Goal: Check status: Check status

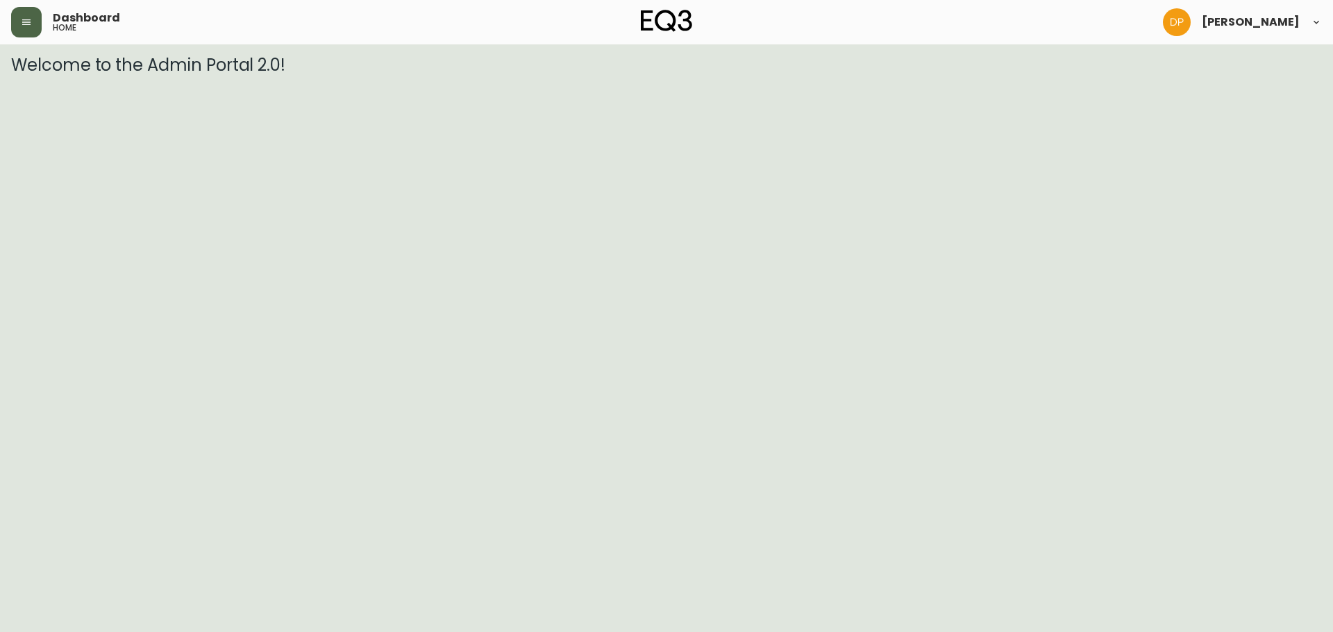
click at [31, 14] on button "button" at bounding box center [26, 22] width 31 height 31
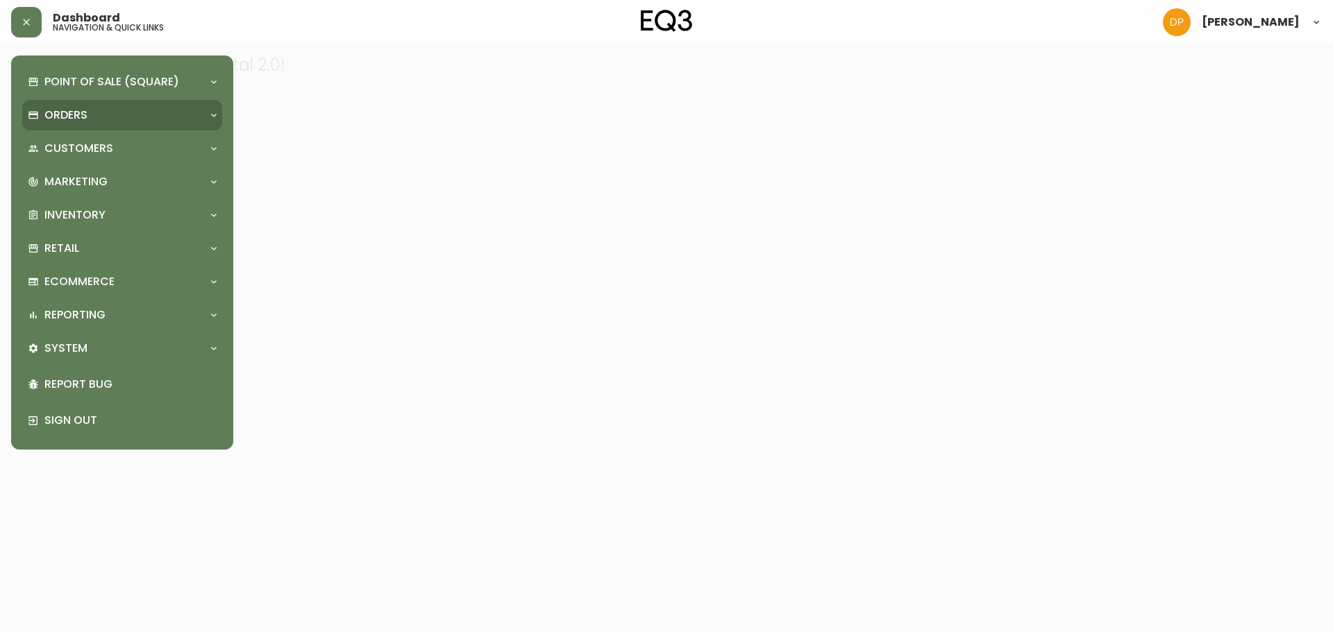
click at [74, 121] on p "Orders" at bounding box center [65, 115] width 43 height 15
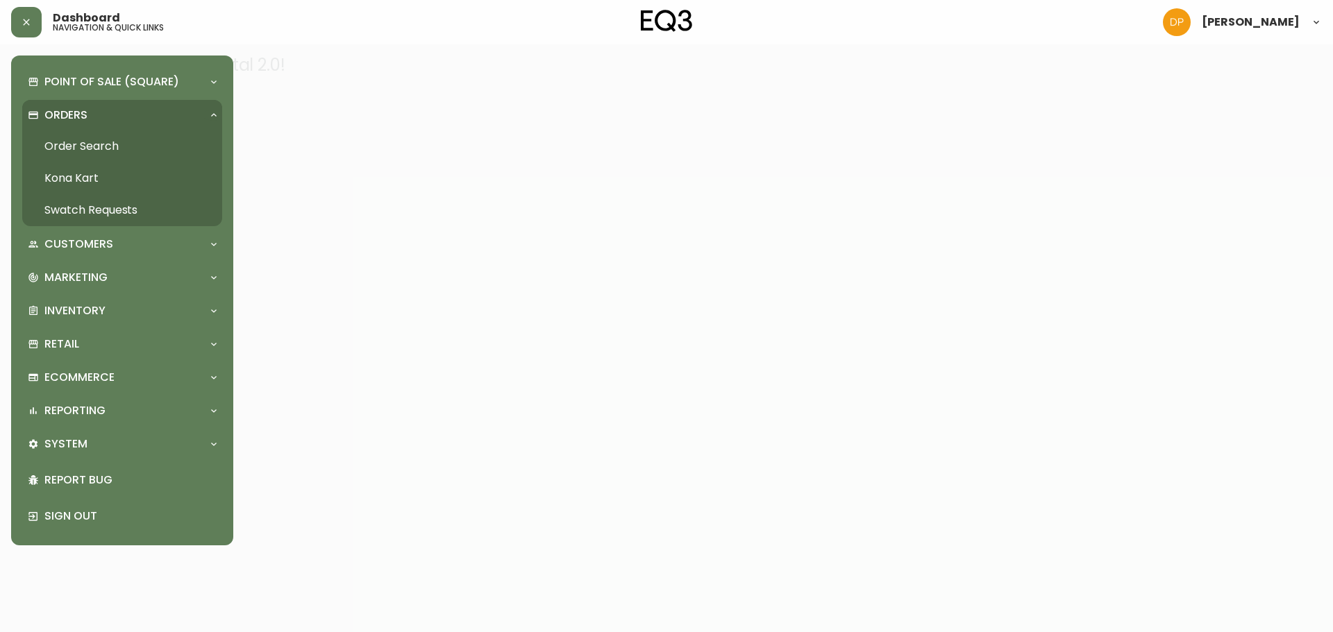
click at [80, 158] on link "Order Search" at bounding box center [122, 147] width 200 height 32
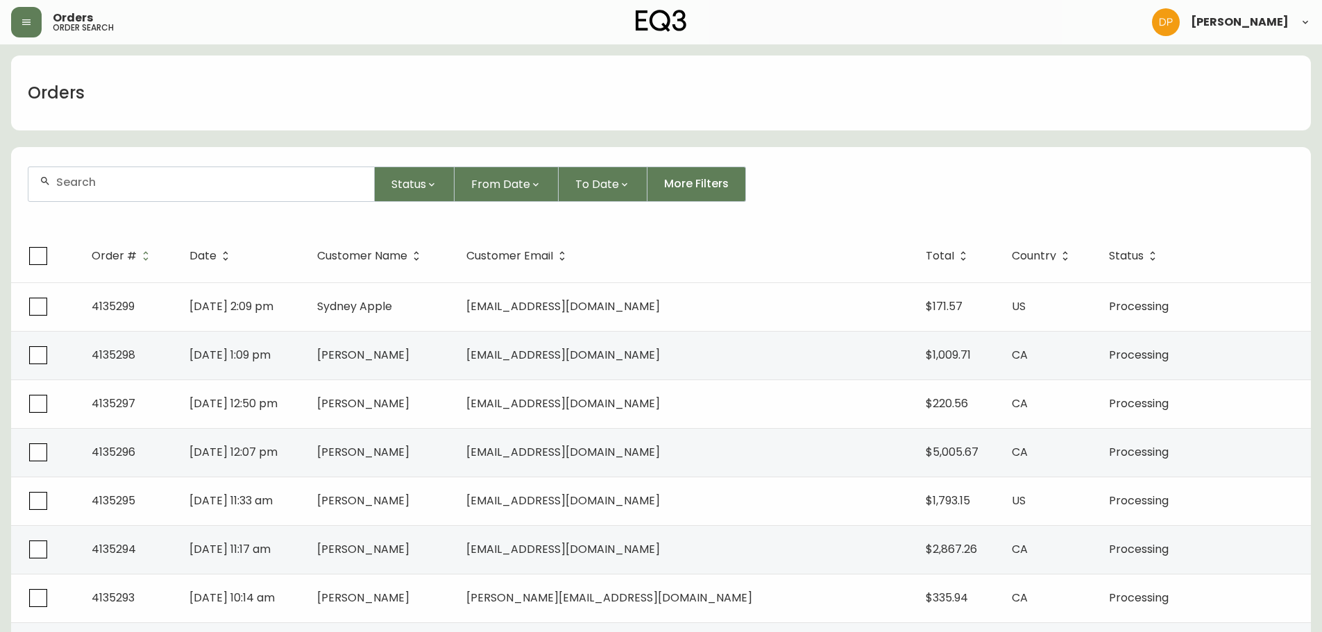
click at [87, 190] on div at bounding box center [201, 184] width 346 height 34
paste input "4108067"
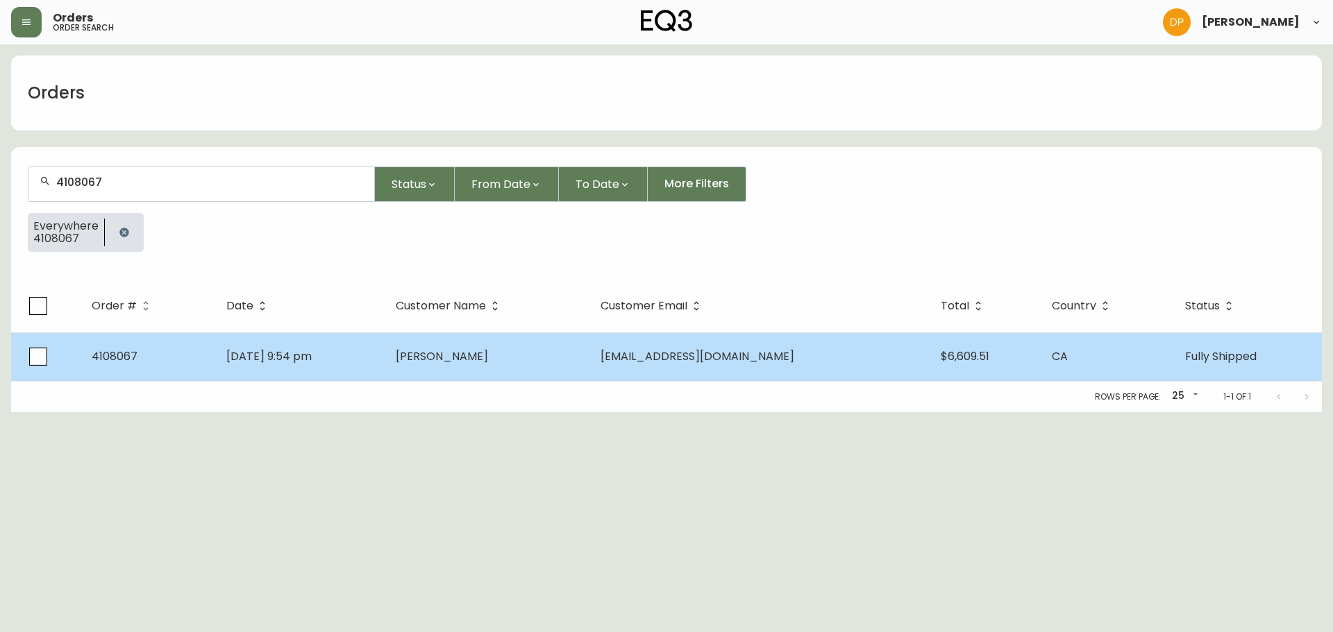
type input "4108067"
click at [198, 358] on td "4108067" at bounding box center [148, 357] width 135 height 49
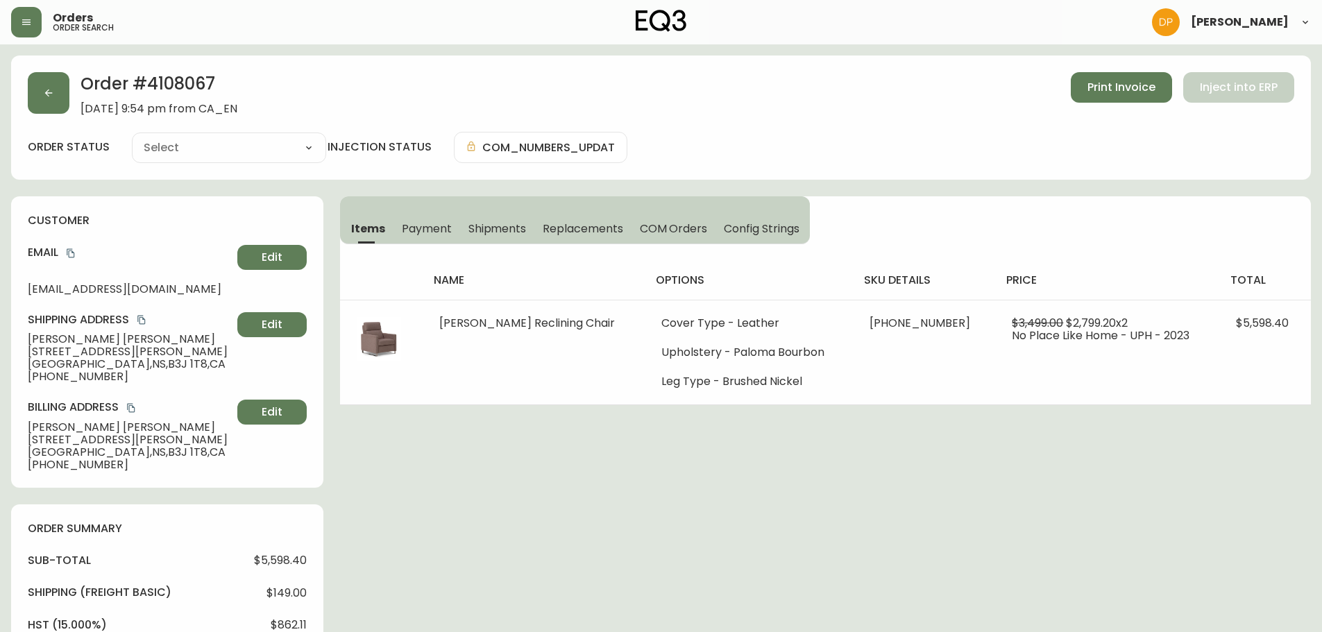
type input "Fully Shipped"
select select "FULLY_SHIPPED"
drag, startPoint x: 110, startPoint y: 387, endPoint x: 40, endPoint y: 382, distance: 71.0
click at [40, 382] on div "customer Email [EMAIL_ADDRESS][DOMAIN_NAME] Edit Shipping Address [PERSON_NAME]…" at bounding box center [167, 342] width 312 height 292
copy span "7826407009"
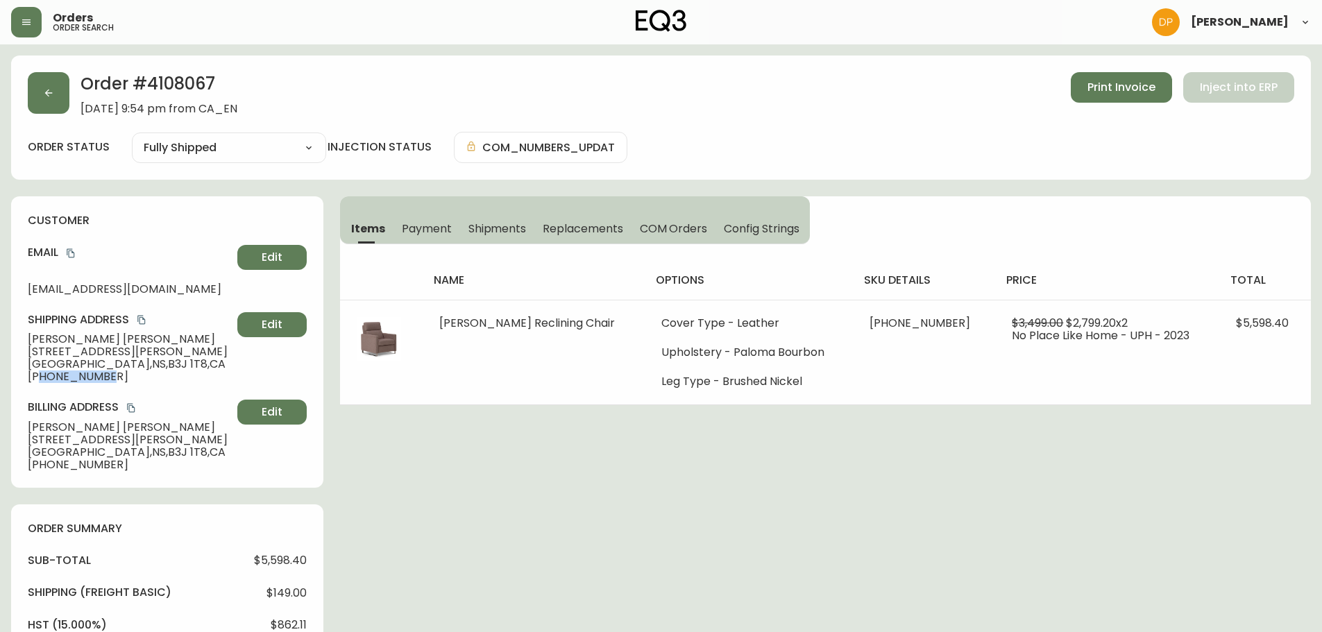
drag, startPoint x: 299, startPoint y: 573, endPoint x: 299, endPoint y: 494, distance: 79.1
click at [299, 573] on div "sub-total $5,598.40 Shipping ( Freight Basic ) $149.00 hst (15.000%) $862.11 to…" at bounding box center [167, 638] width 279 height 171
